Goal: Navigation & Orientation: Go to known website

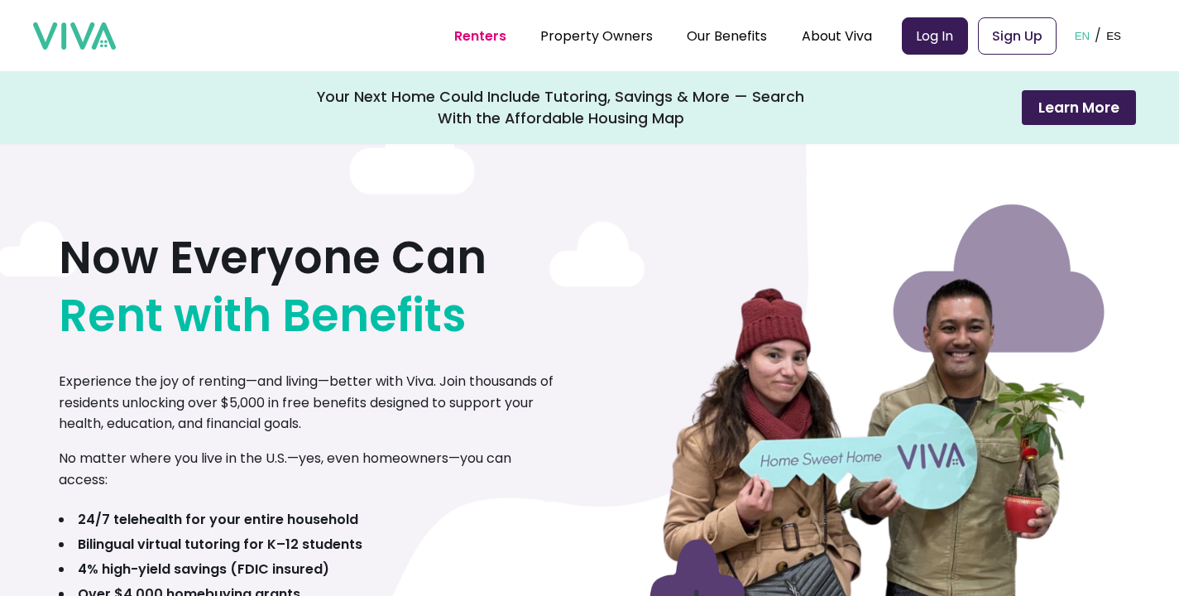
click at [959, 41] on link "Log In" at bounding box center [935, 35] width 66 height 37
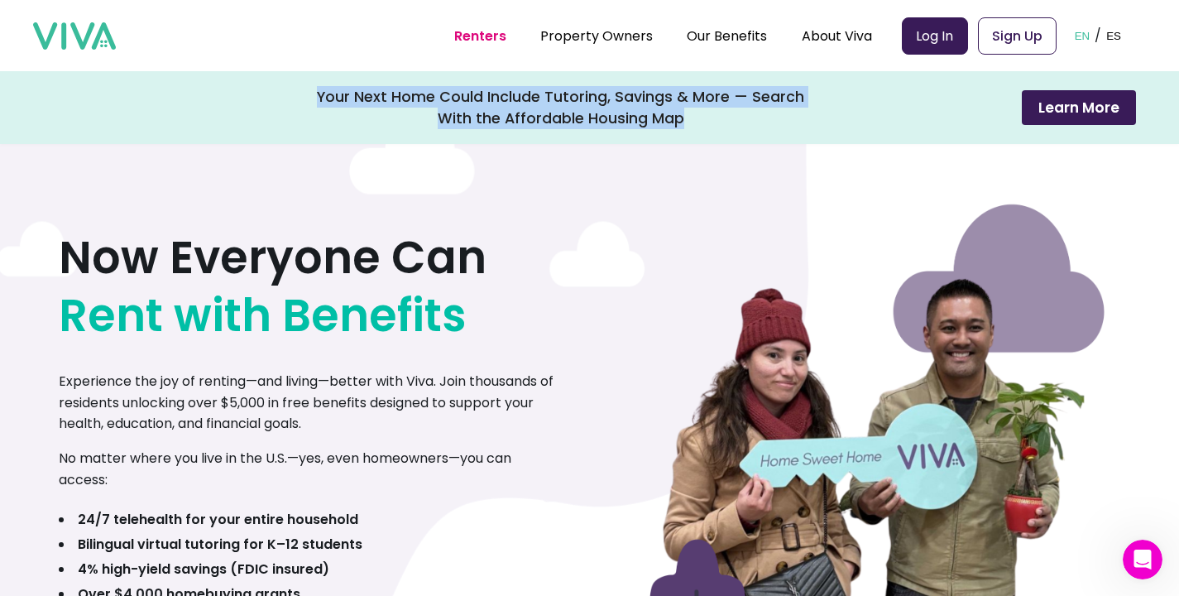
drag, startPoint x: 353, startPoint y: 94, endPoint x: 744, endPoint y: 128, distance: 392.0
click at [744, 128] on div "Your Next Home Could Include Tutoring, Savings & More — Search With the Afforda…" at bounding box center [561, 107] width 488 height 43
click at [602, 108] on div "Your Next Home Could Include Tutoring, Savings & More — Search With the Afforda…" at bounding box center [561, 107] width 488 height 43
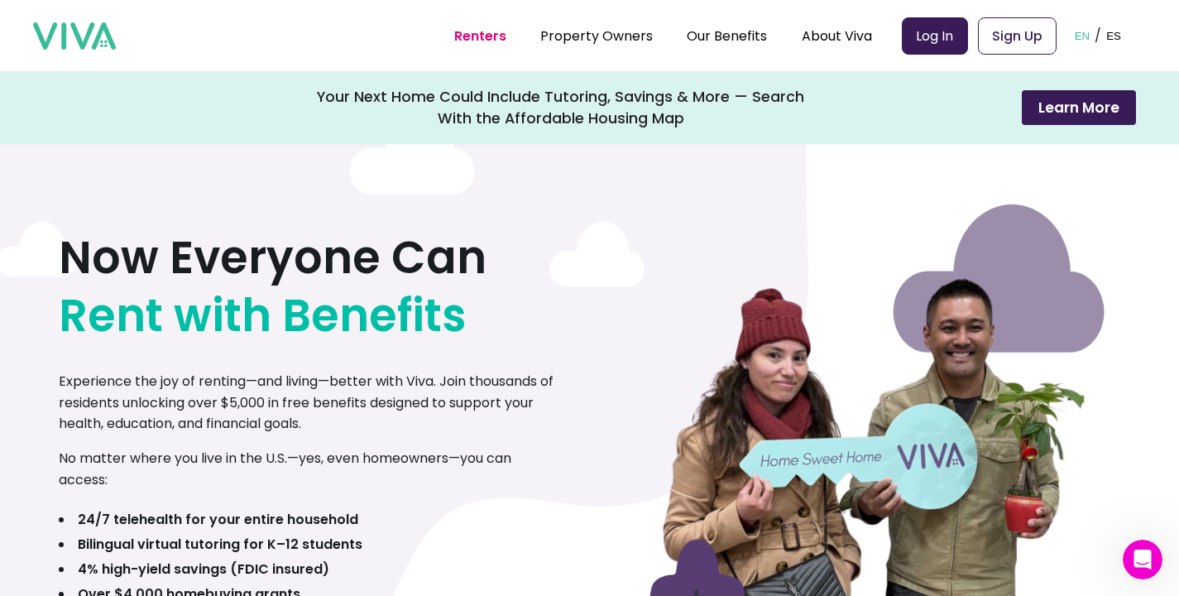
click at [573, 104] on div "Your Next Home Could Include Tutoring, Savings & More — Search With the Afforda…" at bounding box center [561, 107] width 488 height 43
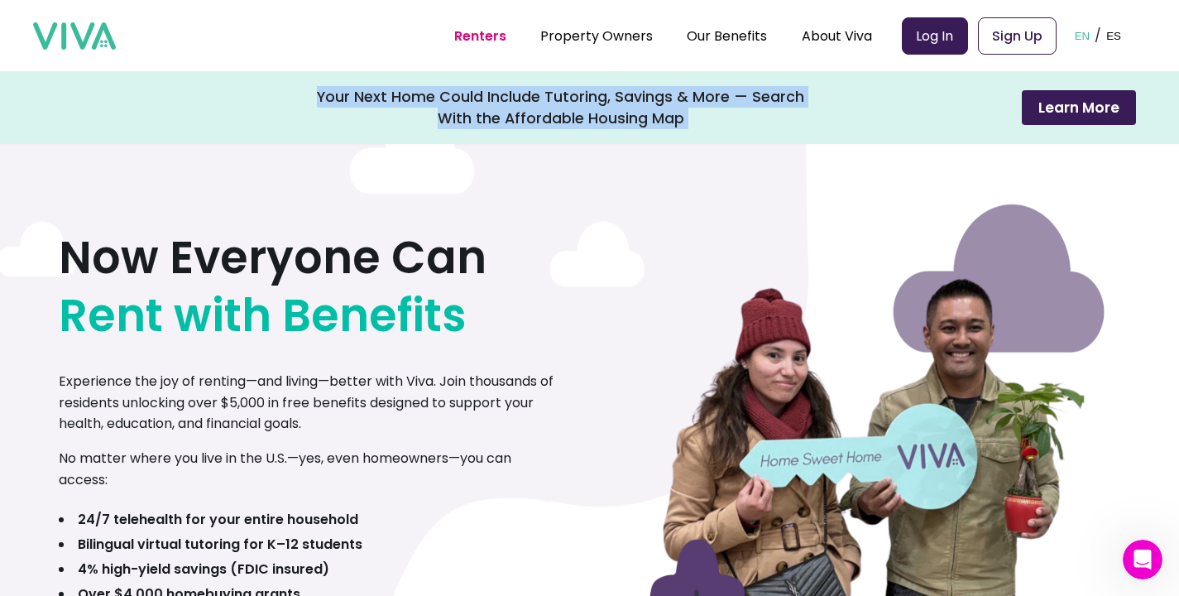
click at [573, 104] on div "Your Next Home Could Include Tutoring, Savings & More — Search With the Afforda…" at bounding box center [561, 107] width 488 height 43
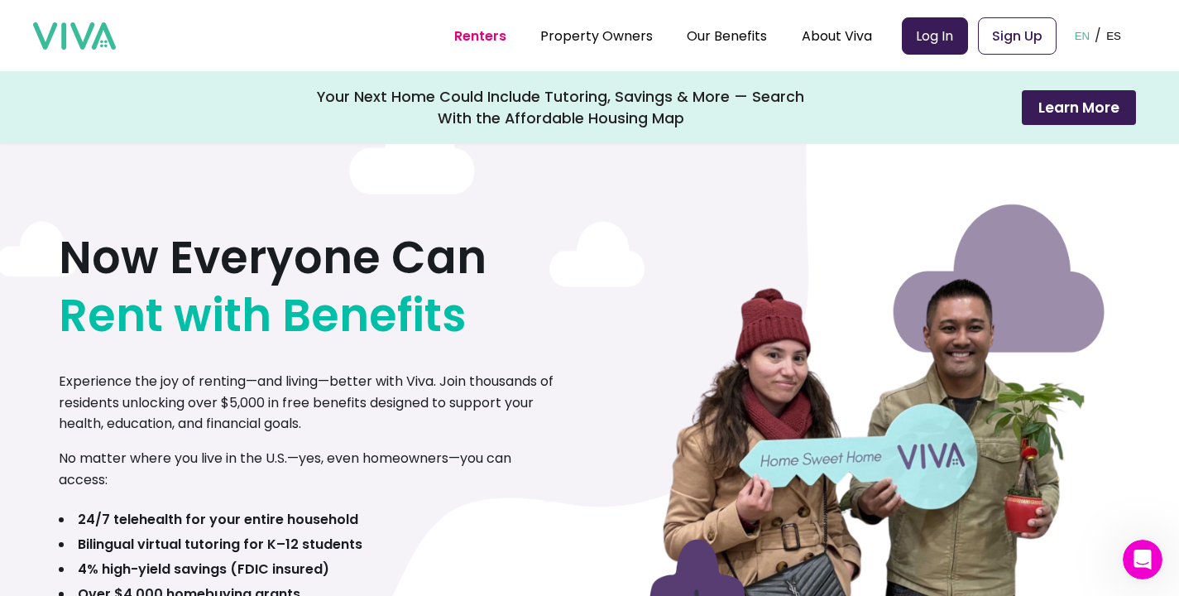
click at [573, 104] on div "Your Next Home Could Include Tutoring, Savings & More — Search With the Afforda…" at bounding box center [561, 107] width 488 height 43
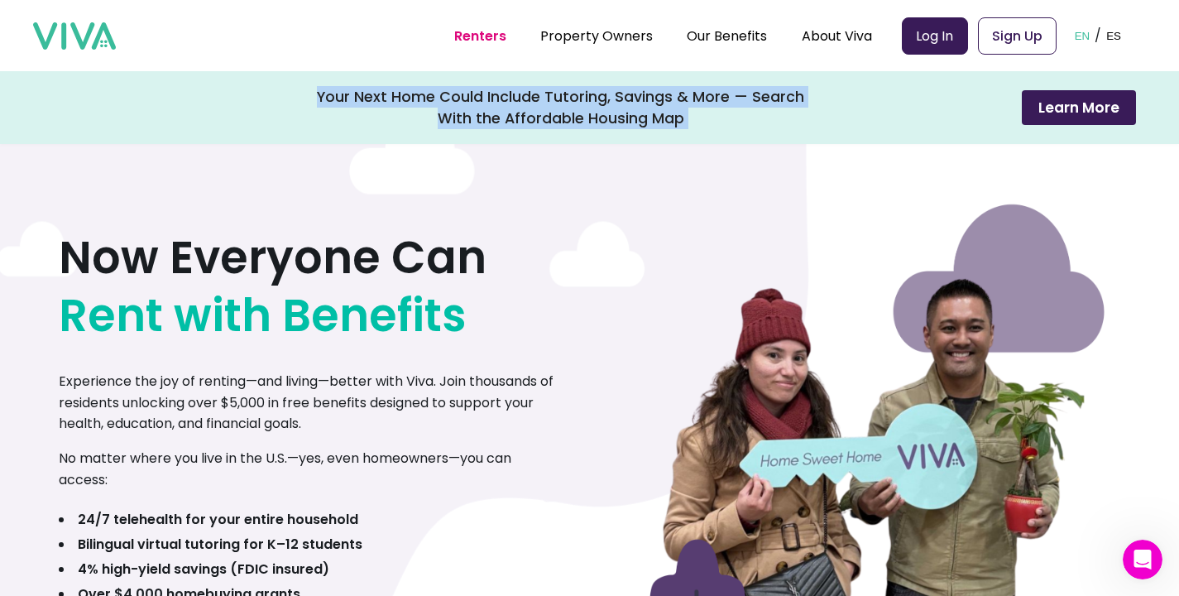
click at [573, 104] on div "Your Next Home Could Include Tutoring, Savings & More — Search With the Afforda…" at bounding box center [561, 107] width 488 height 43
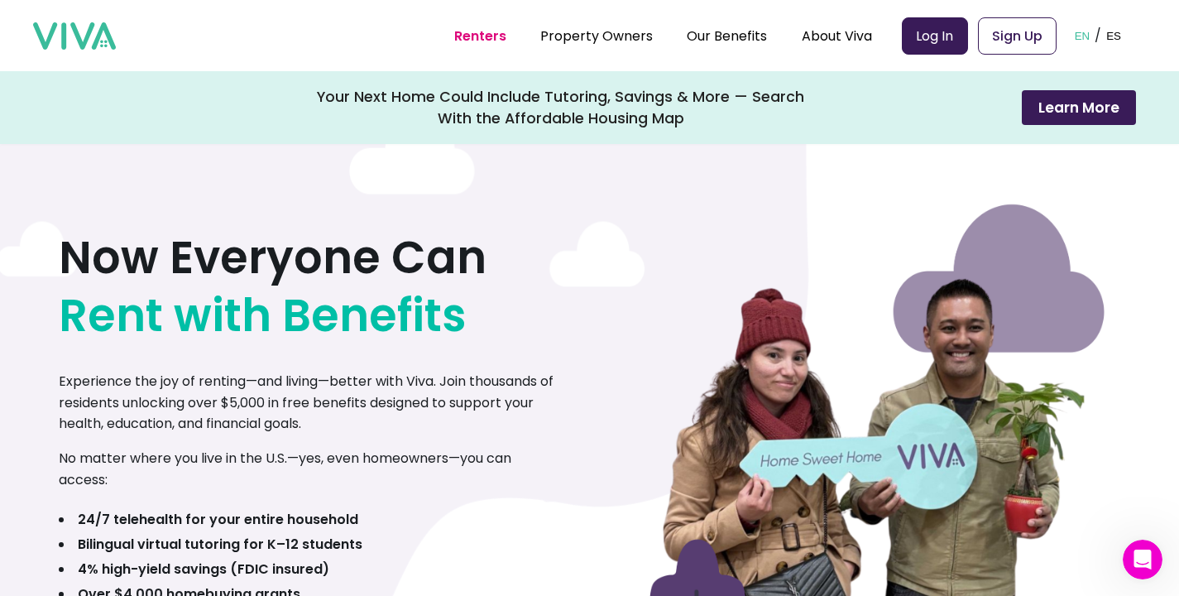
click at [573, 104] on div "Your Next Home Could Include Tutoring, Savings & More — Search With the Afforda…" at bounding box center [561, 107] width 488 height 43
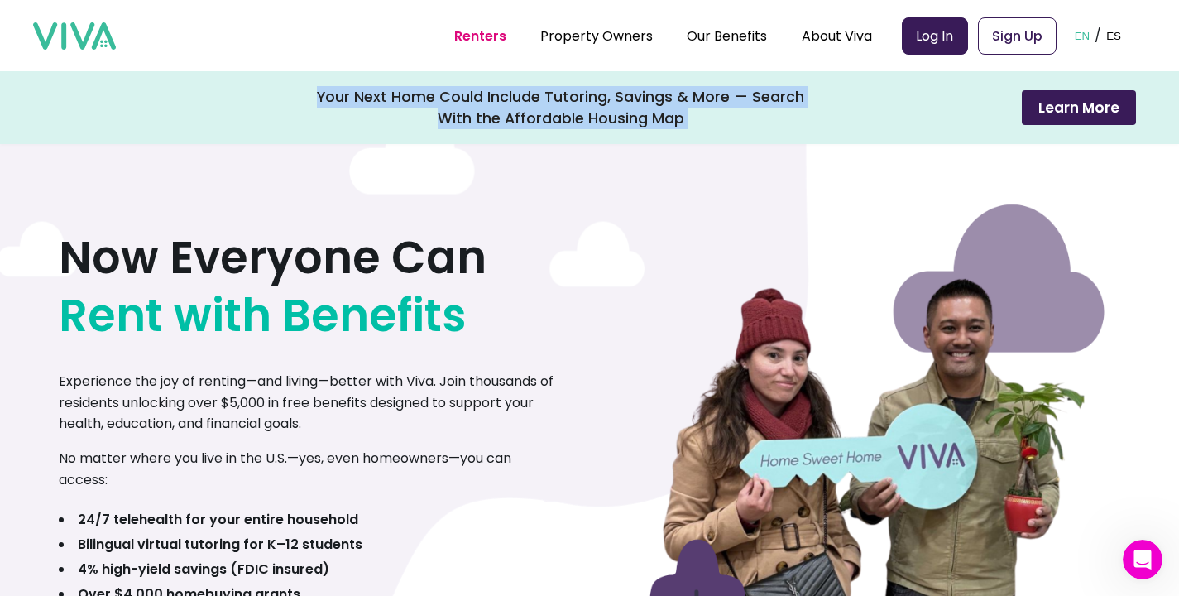
click at [573, 104] on div "Your Next Home Could Include Tutoring, Savings & More — Search With the Afforda…" at bounding box center [561, 107] width 488 height 43
click at [460, 93] on div "Your Next Home Could Include Tutoring, Savings & More — Search With the Afforda…" at bounding box center [561, 107] width 488 height 43
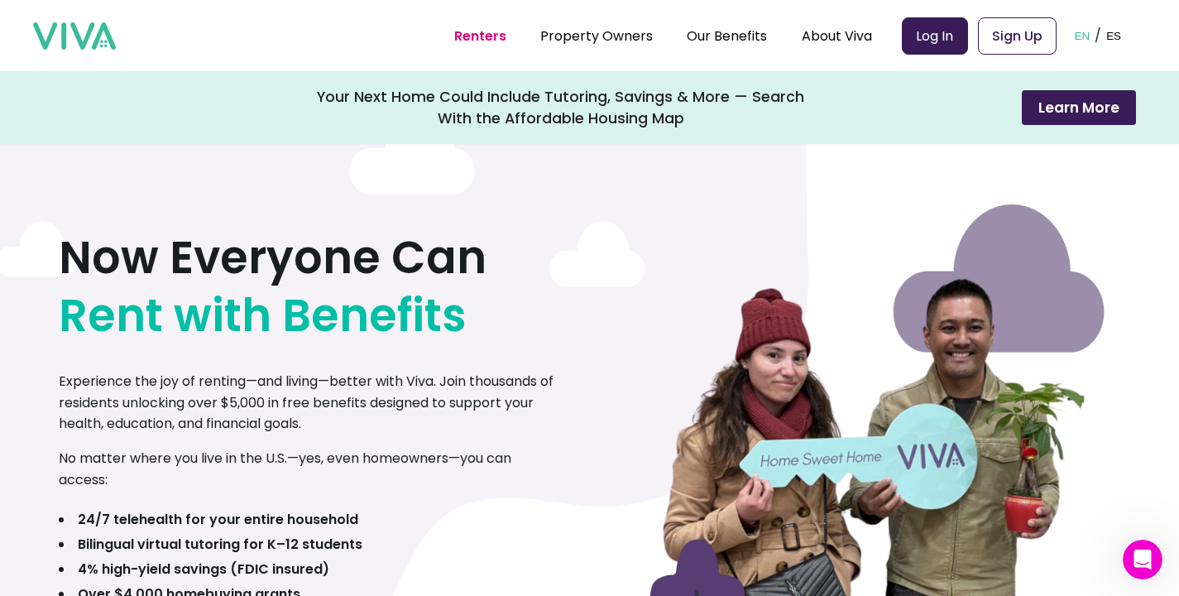
click at [460, 93] on div "Your Next Home Could Include Tutoring, Savings & More — Search With the Afforda…" at bounding box center [561, 107] width 488 height 43
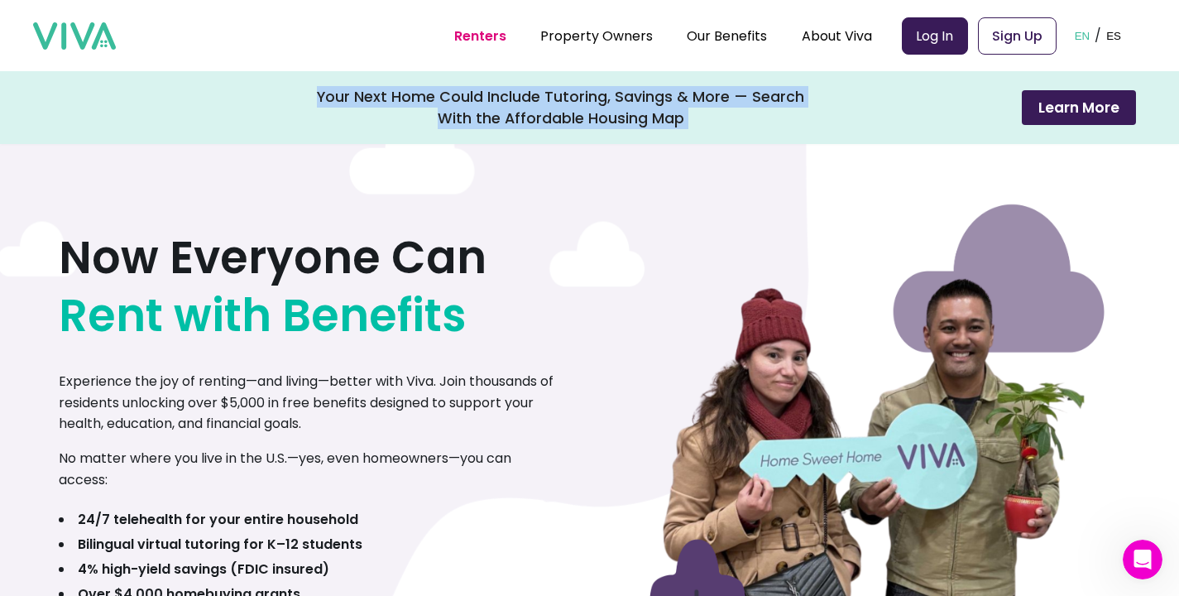
click at [500, 103] on div "Your Next Home Could Include Tutoring, Savings & More — Search With the Afforda…" at bounding box center [561, 107] width 488 height 43
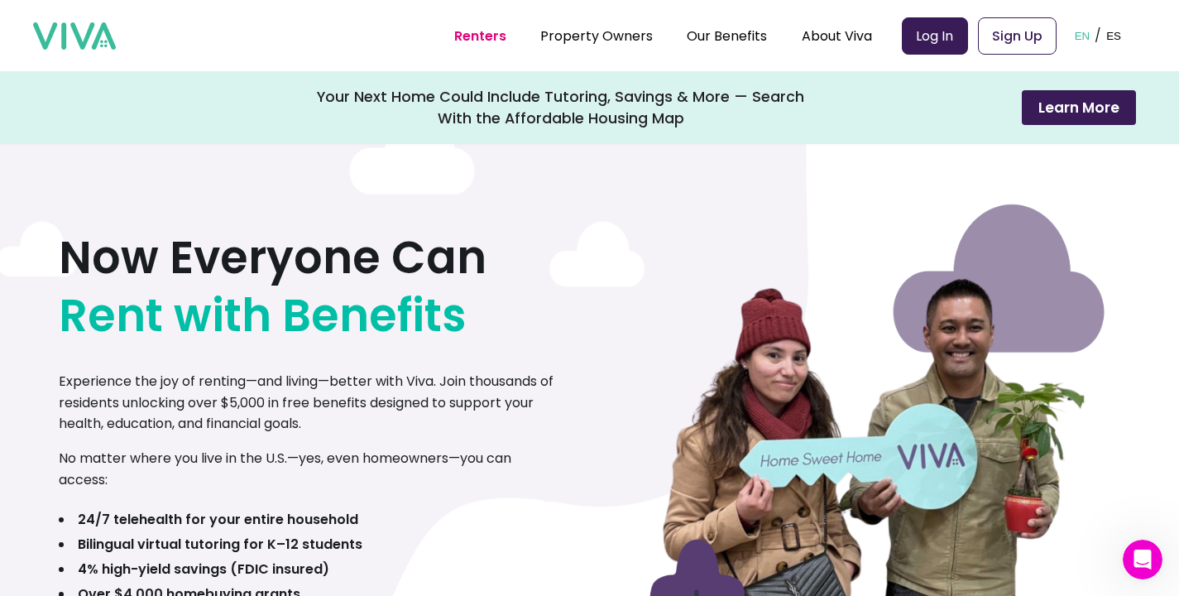
click at [500, 103] on div "Your Next Home Could Include Tutoring, Savings & More — Search With the Afforda…" at bounding box center [561, 107] width 488 height 43
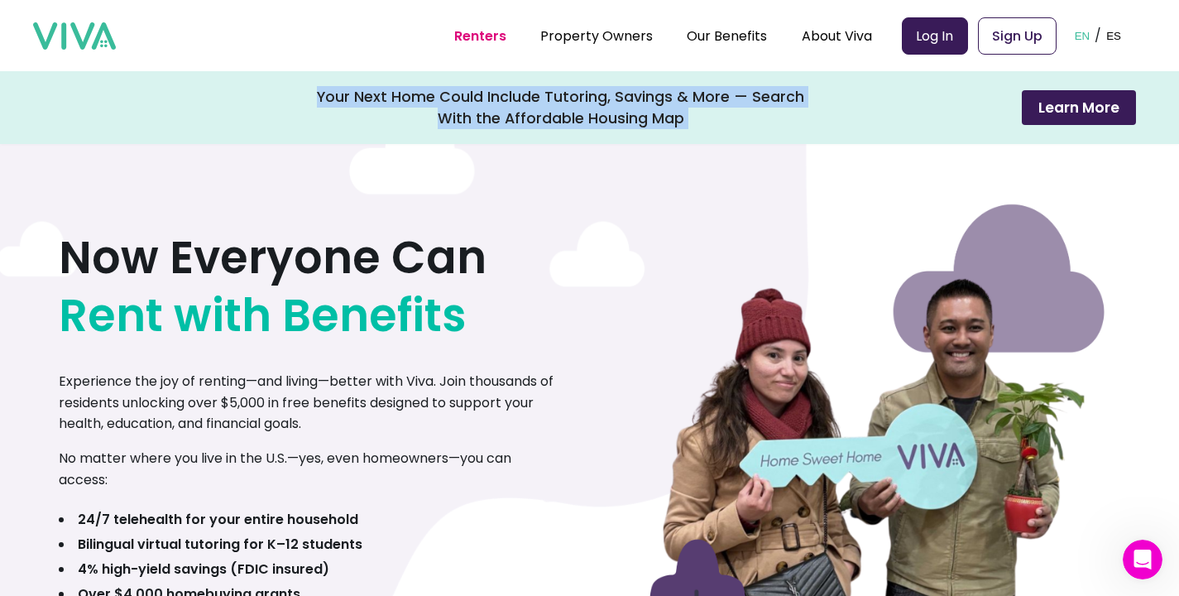
click at [500, 103] on div "Your Next Home Could Include Tutoring, Savings & More — Search With the Afforda…" at bounding box center [561, 107] width 488 height 43
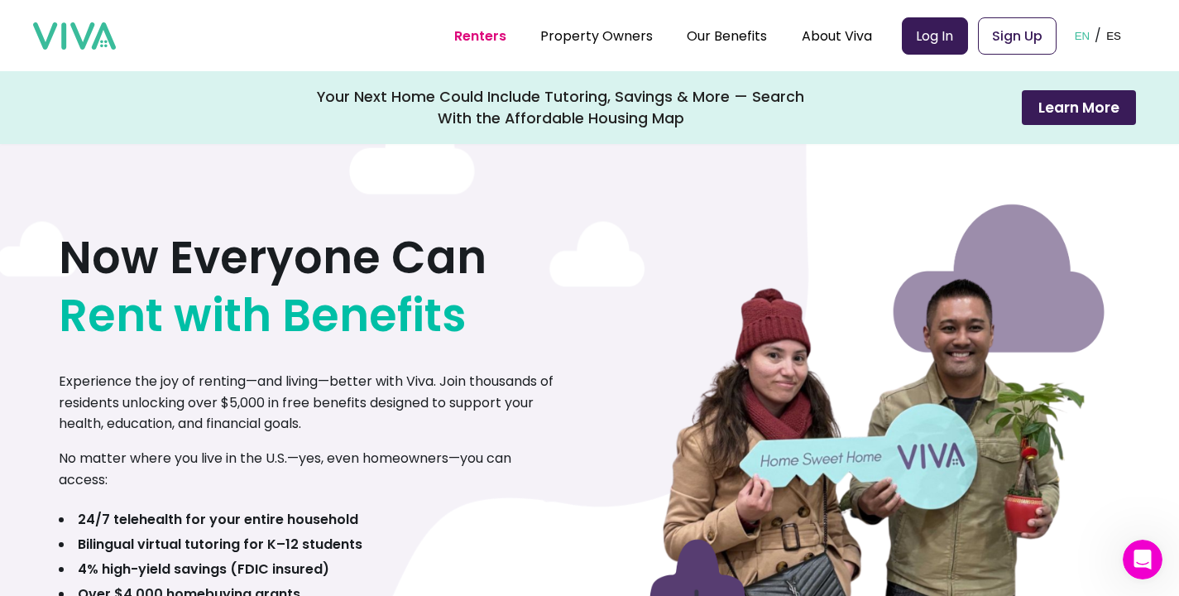
click at [500, 103] on div "Your Next Home Could Include Tutoring, Savings & More — Search With the Afforda…" at bounding box center [561, 107] width 488 height 43
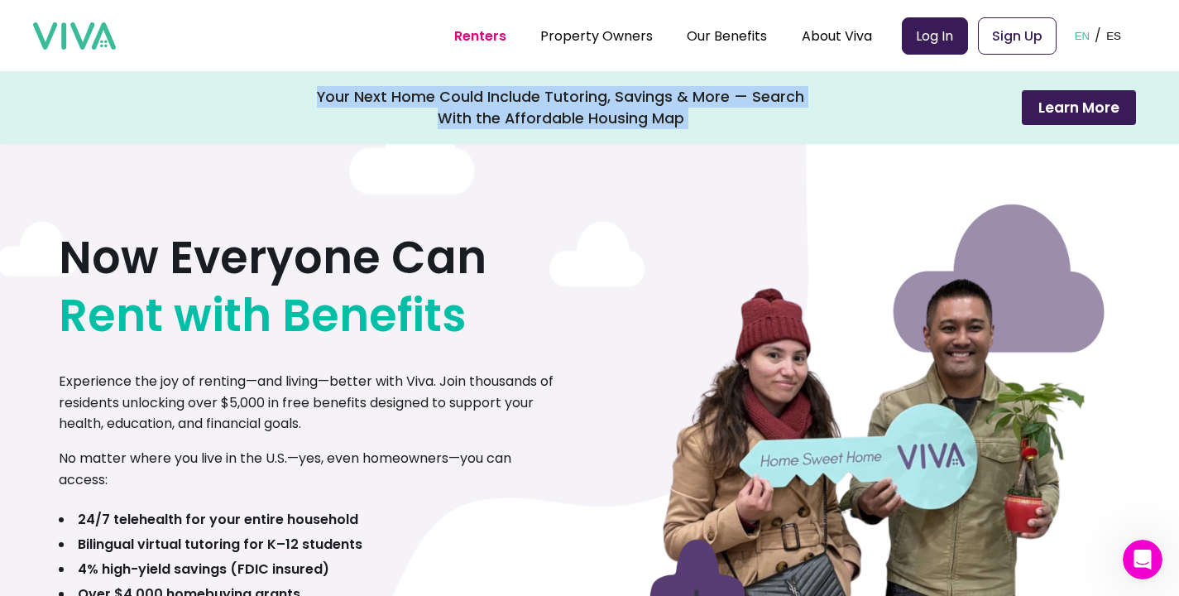
click at [500, 103] on div "Your Next Home Could Include Tutoring, Savings & More — Search With the Afforda…" at bounding box center [561, 107] width 488 height 43
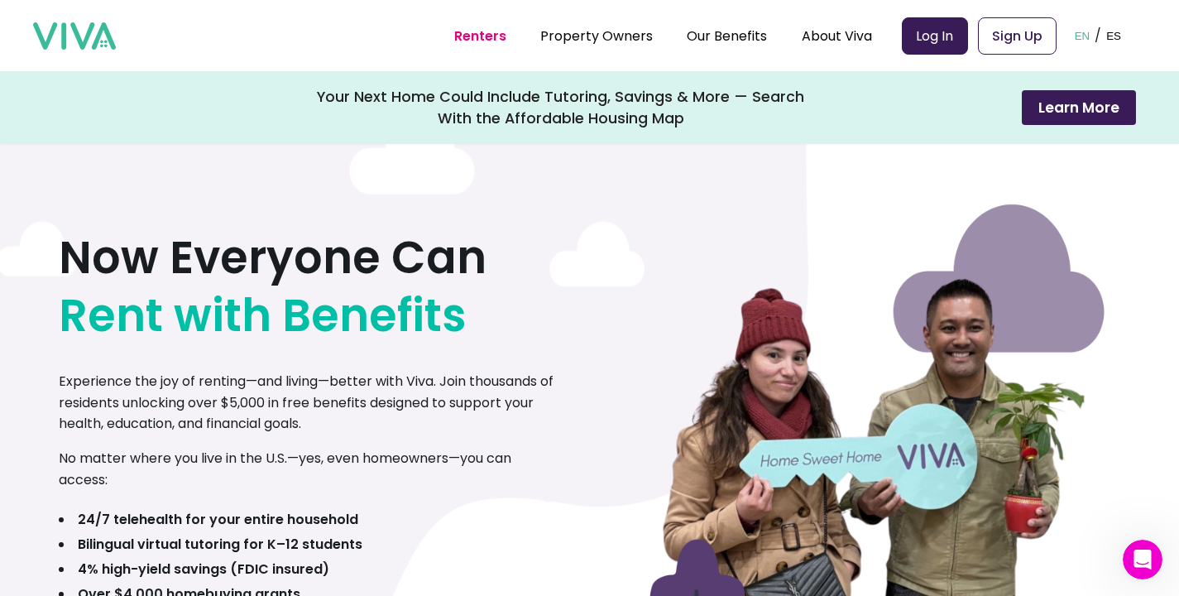
click at [500, 103] on div "Your Next Home Could Include Tutoring, Savings & More — Search With the Afforda…" at bounding box center [561, 107] width 488 height 43
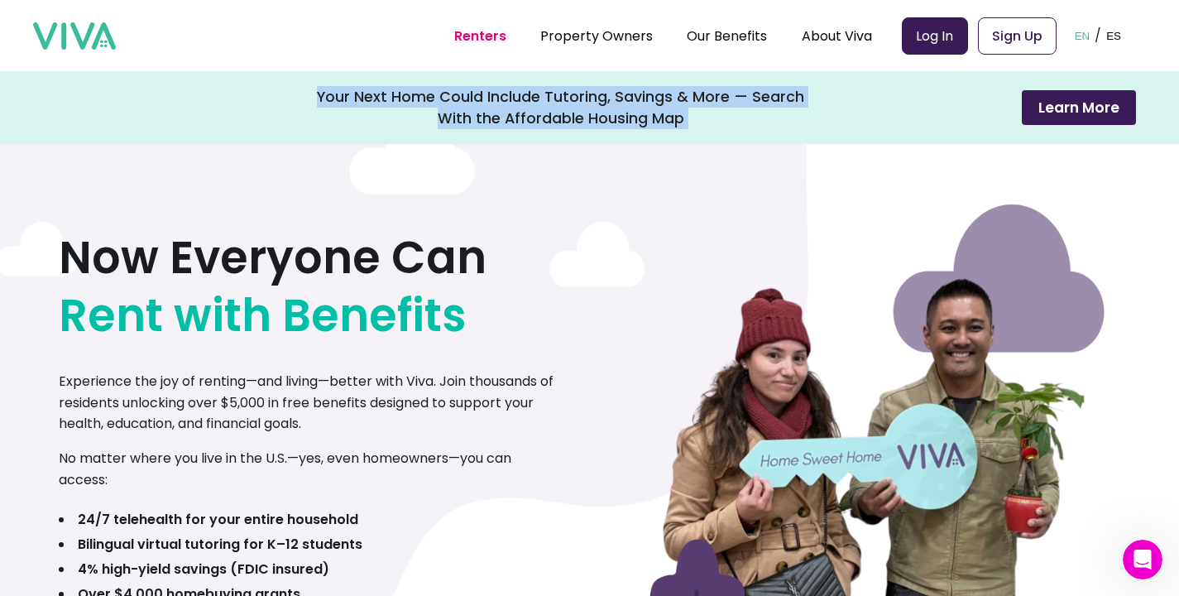
click at [500, 103] on div "Your Next Home Could Include Tutoring, Savings & More — Search With the Afforda…" at bounding box center [561, 107] width 488 height 43
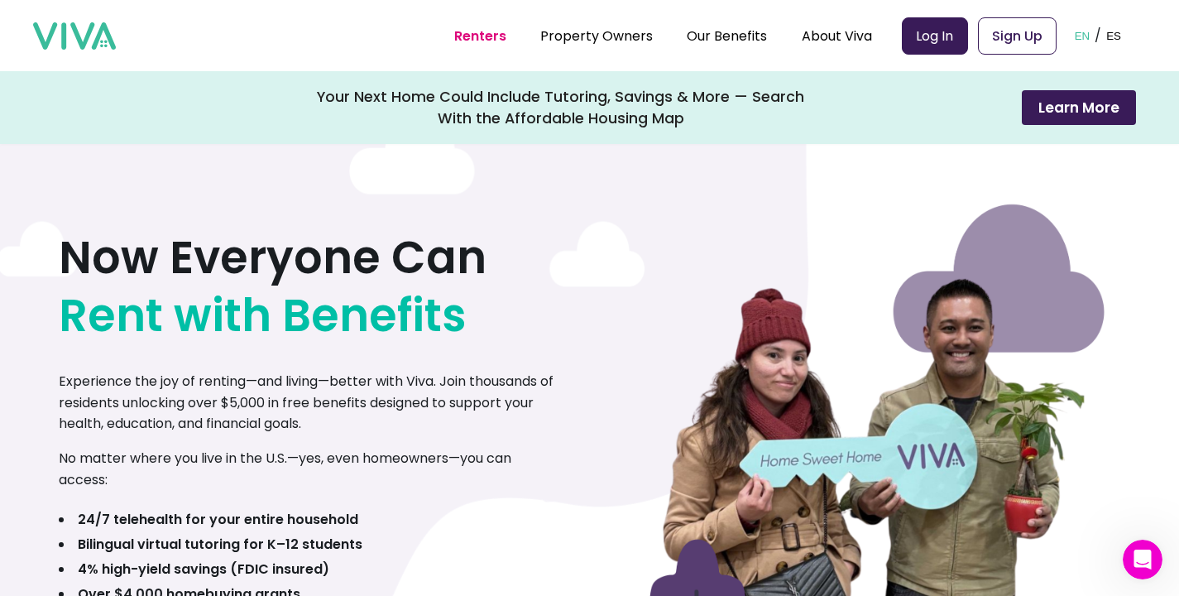
click at [500, 103] on div "Your Next Home Could Include Tutoring, Savings & More — Search With the Afforda…" at bounding box center [561, 107] width 488 height 43
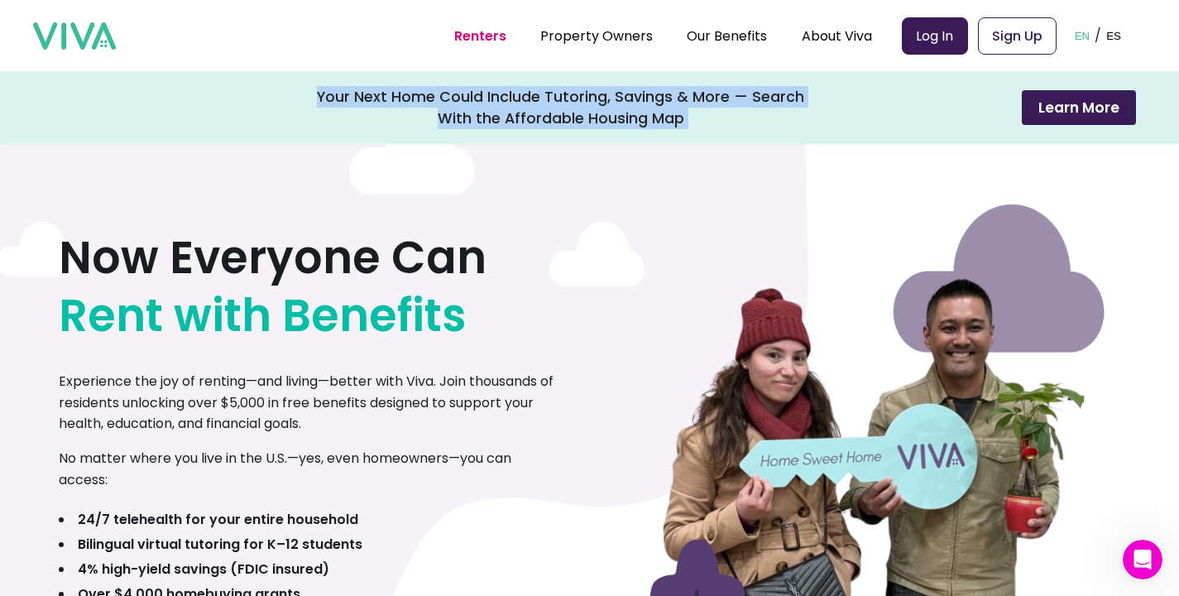
click at [529, 103] on div "Your Next Home Could Include Tutoring, Savings & More — Search With the Afforda…" at bounding box center [561, 107] width 488 height 43
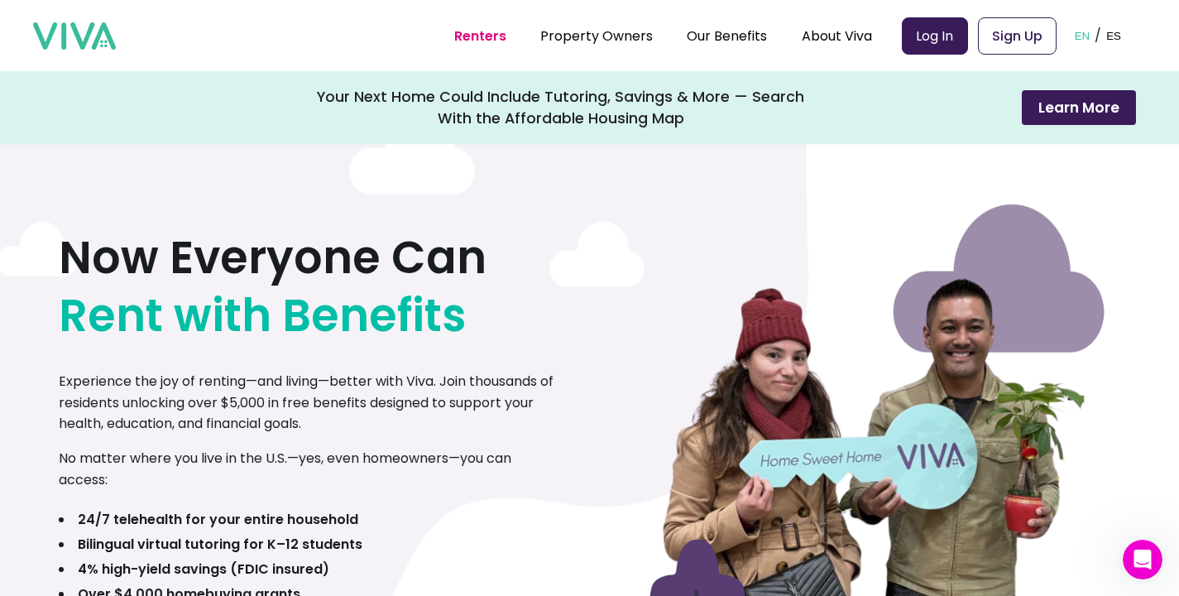
click at [529, 103] on div "Your Next Home Could Include Tutoring, Savings & More — Search With the Afforda…" at bounding box center [561, 107] width 488 height 43
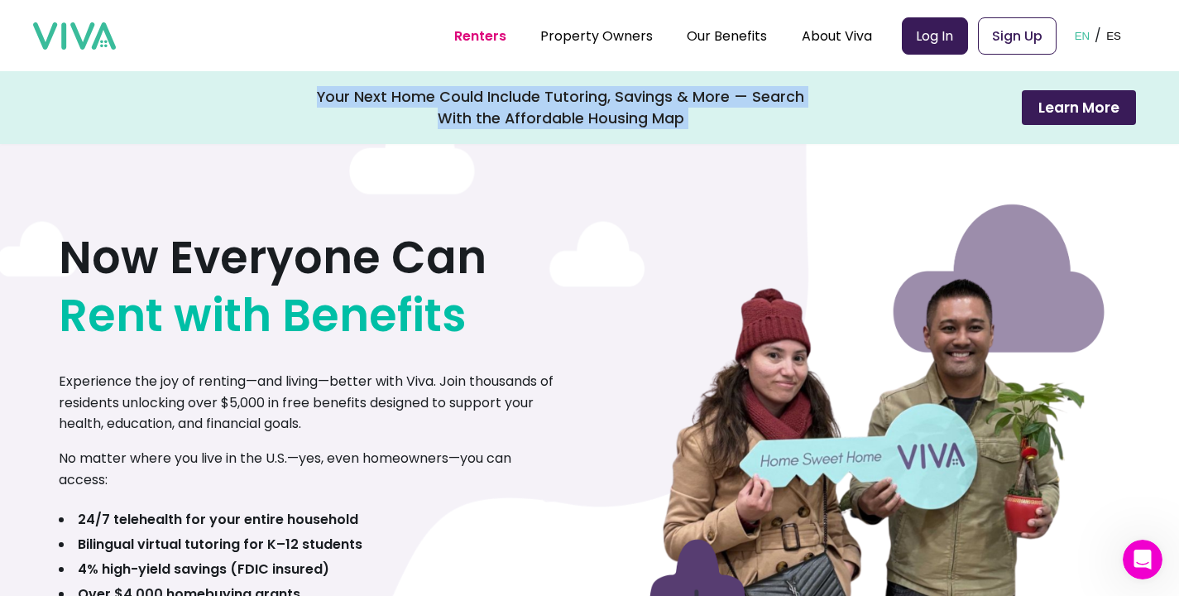
click at [529, 103] on div "Your Next Home Could Include Tutoring, Savings & More — Search With the Afforda…" at bounding box center [561, 107] width 488 height 43
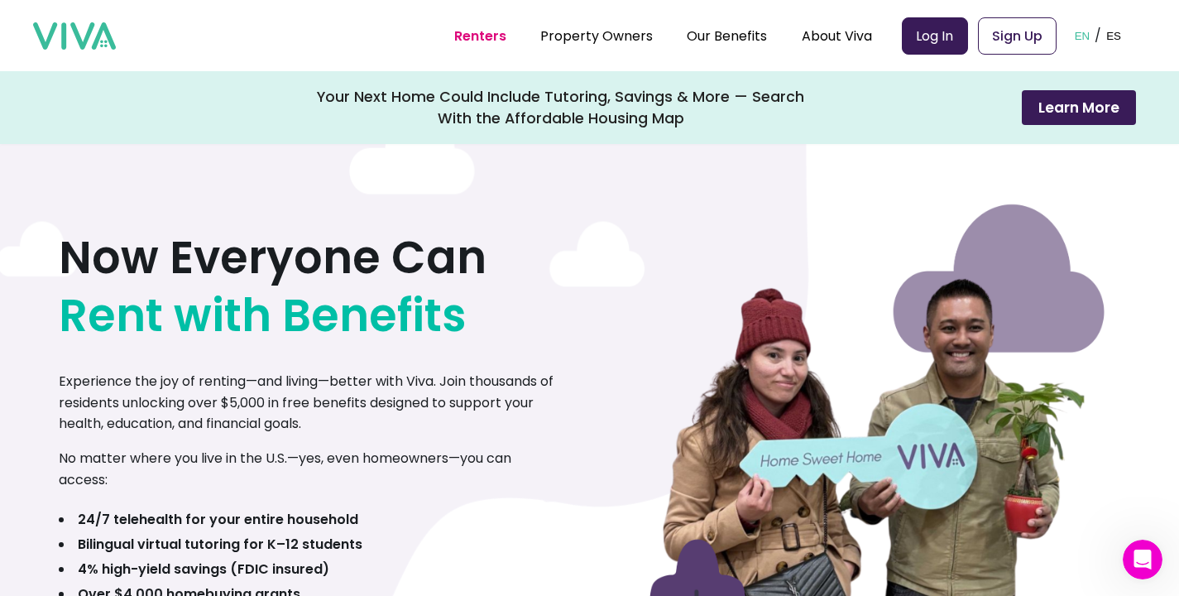
click at [529, 103] on div "Your Next Home Could Include Tutoring, Savings & More — Search With the Afforda…" at bounding box center [561, 107] width 488 height 43
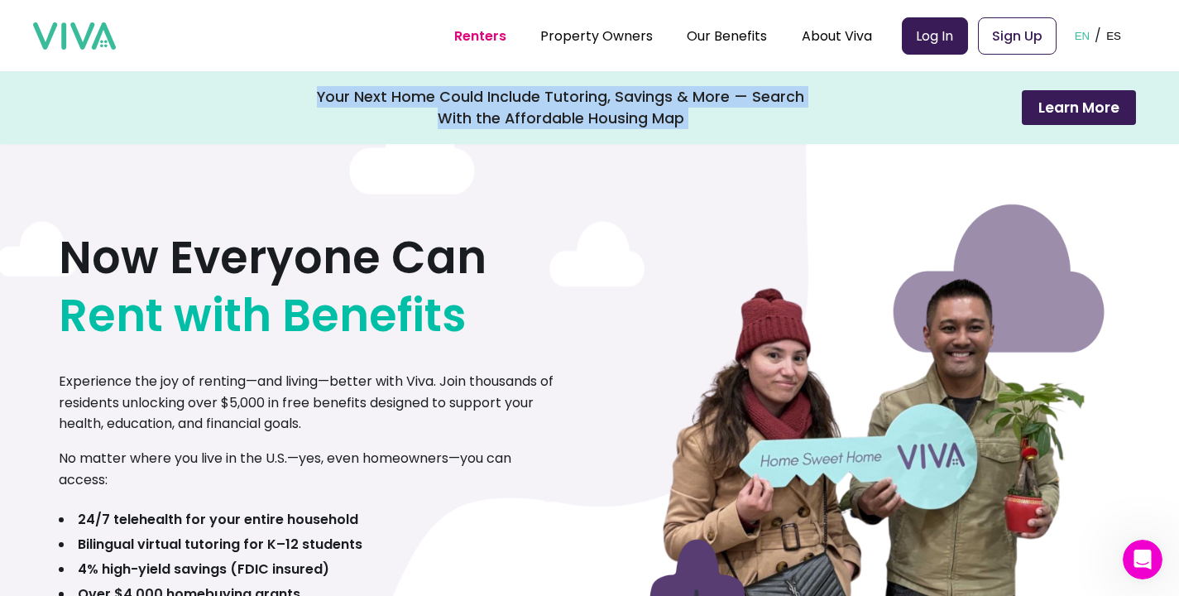
click at [529, 103] on div "Your Next Home Could Include Tutoring, Savings & More — Search With the Afforda…" at bounding box center [561, 107] width 488 height 43
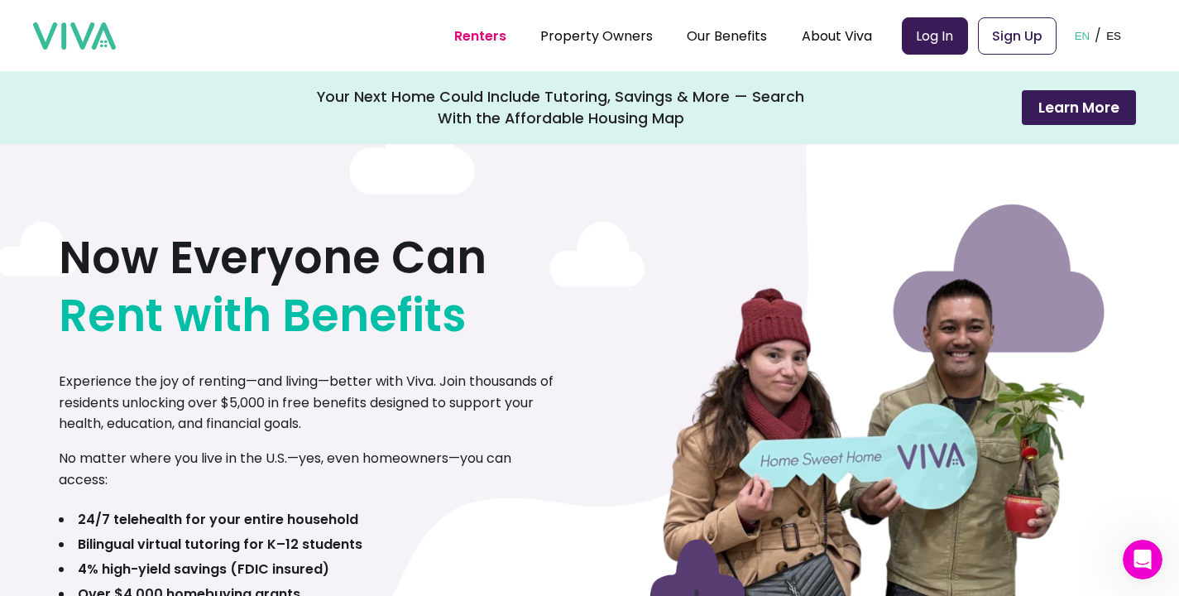
click at [529, 103] on div "Your Next Home Could Include Tutoring, Savings & More — Search With the Afforda…" at bounding box center [561, 107] width 488 height 43
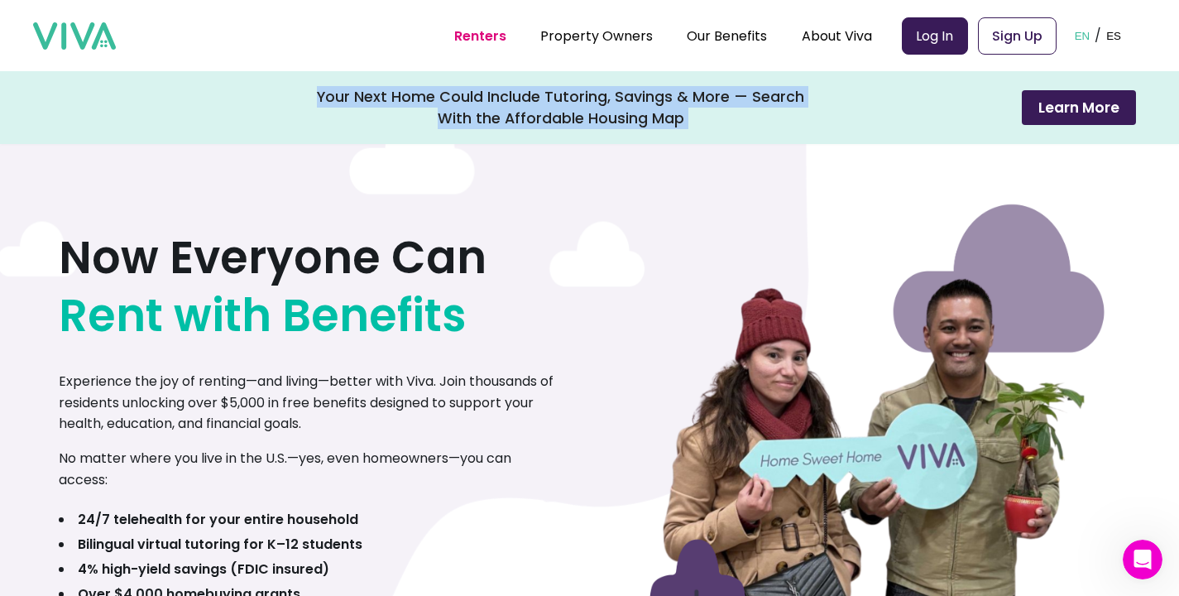
click at [535, 153] on div "Now Everyone Can Rent with Benefits Experience the joy of renting—and living—be…" at bounding box center [589, 453] width 1061 height 695
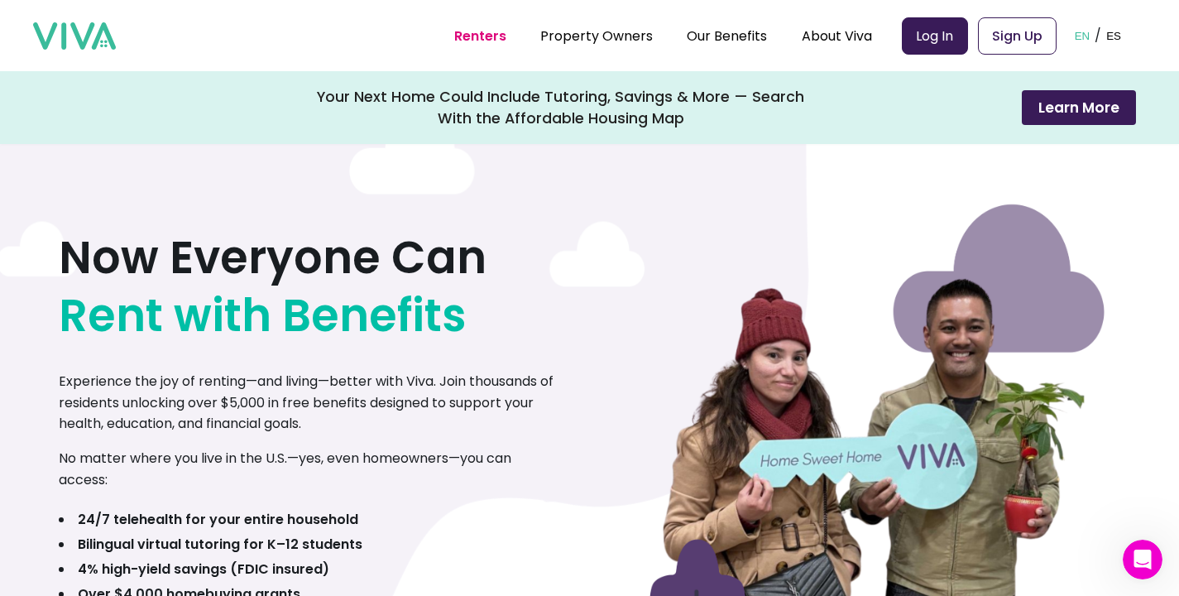
click at [456, 159] on div "Now Everyone Can Rent with Benefits Experience the joy of renting—and living—be…" at bounding box center [589, 453] width 1061 height 695
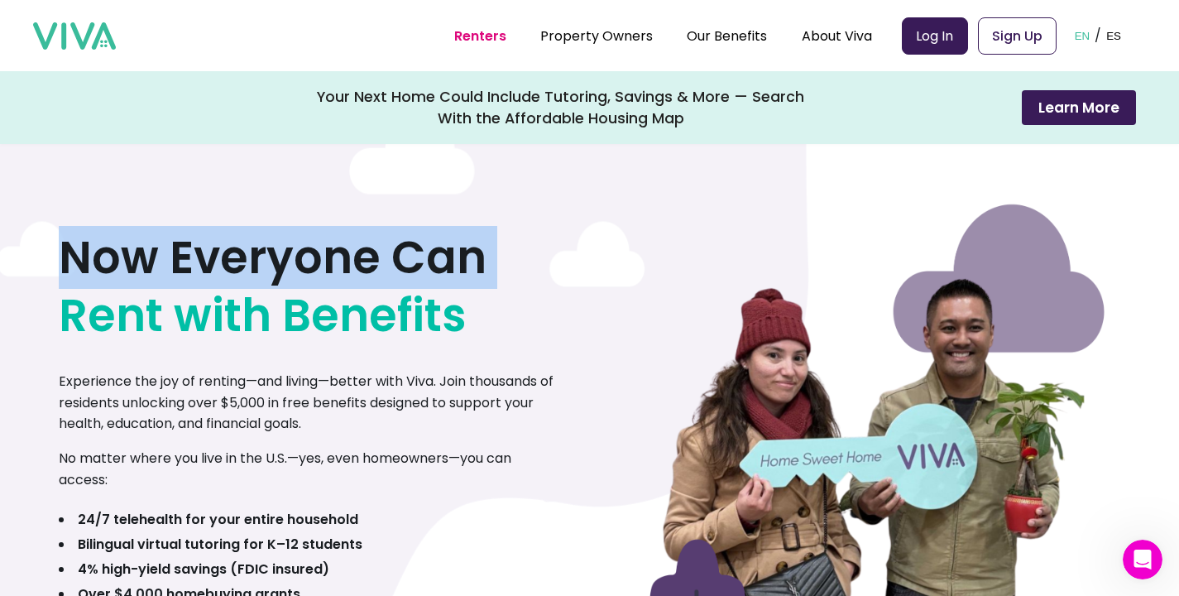
click at [431, 103] on div "Your Next Home Could Include Tutoring, Savings & More — Search With the Afforda…" at bounding box center [561, 107] width 488 height 43
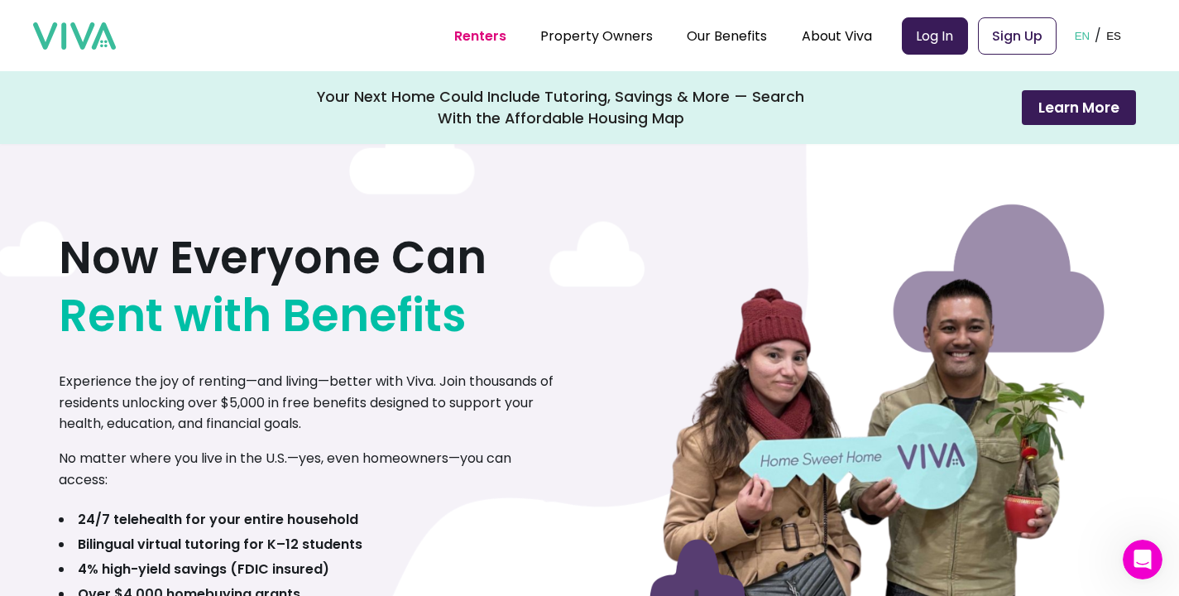
click at [431, 103] on div "Your Next Home Could Include Tutoring, Savings & More — Search With the Afforda…" at bounding box center [561, 107] width 488 height 43
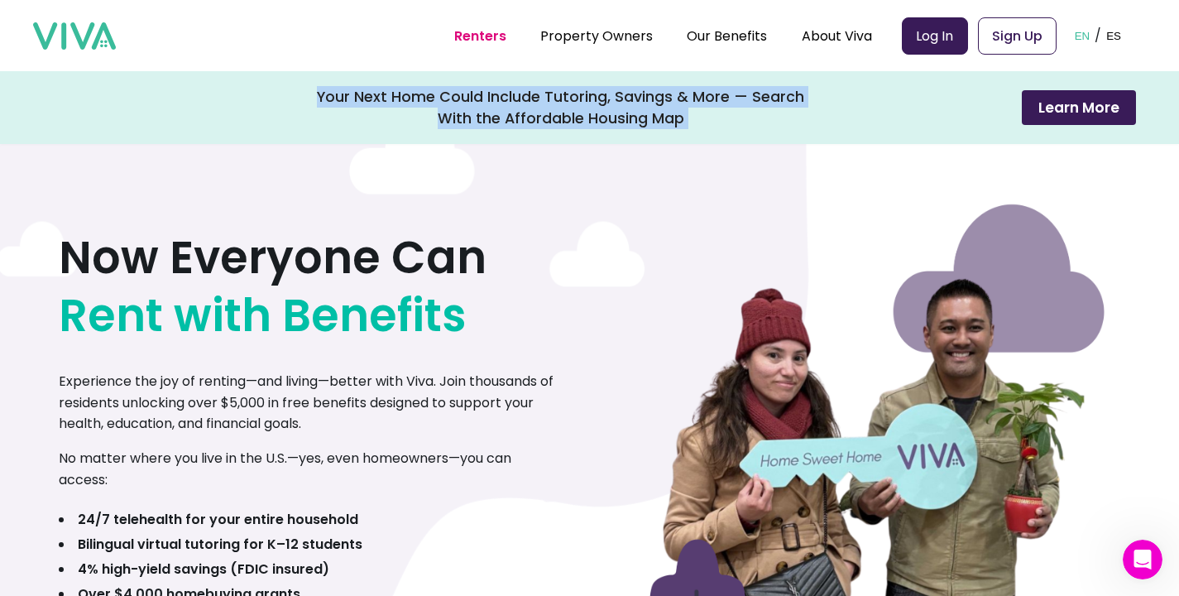
click at [950, 99] on div "Your Next Home Could Include Tutoring, Savings & More — Search With the Afforda…" at bounding box center [589, 107] width 1179 height 73
